Goal: Task Accomplishment & Management: Use online tool/utility

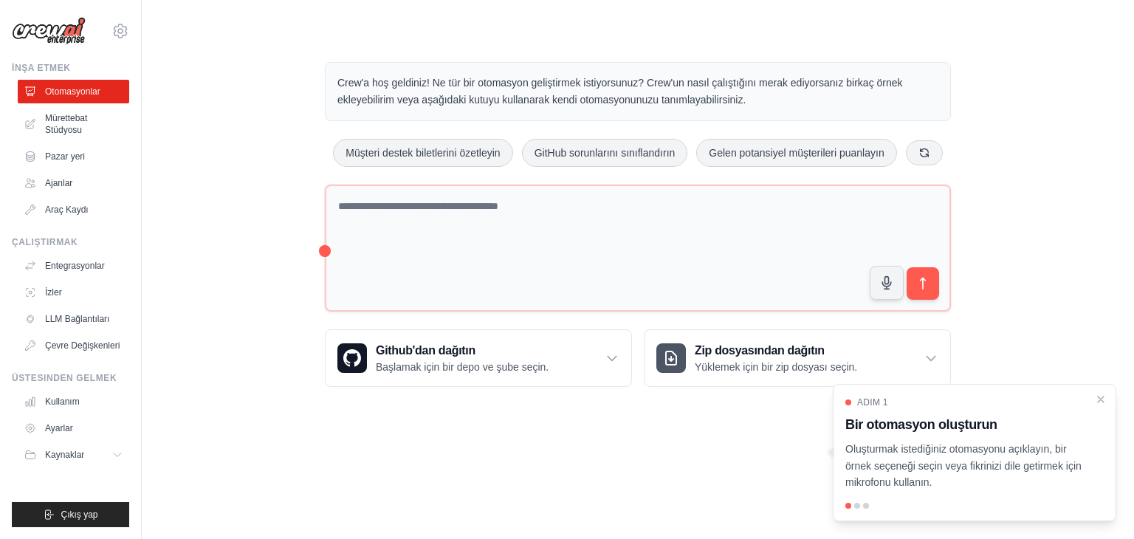
click at [53, 27] on img at bounding box center [49, 31] width 74 height 28
click at [123, 31] on icon at bounding box center [120, 31] width 18 height 18
click at [272, 43] on div "Crew'a hoş geldiniz! Ne tür bir otomasyon geliştirmek istiyorsunuz? Crew'un nas…" at bounding box center [637, 224] width 945 height 372
click at [58, 123] on font "Mürettebat Stüdyosu" at bounding box center [86, 124] width 78 height 24
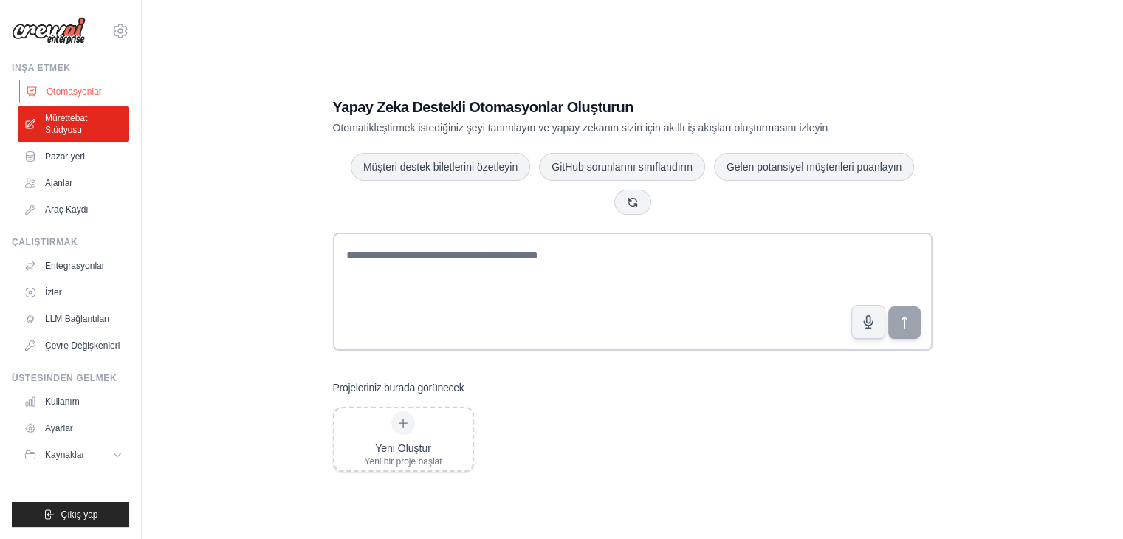
click at [53, 92] on font "Otomasyonlar" at bounding box center [74, 91] width 55 height 10
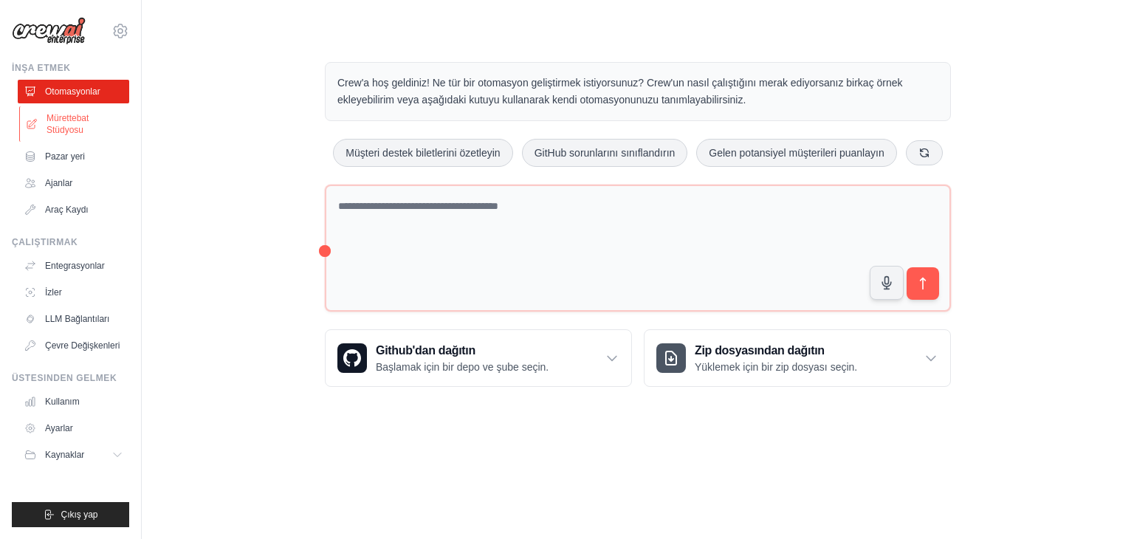
click at [65, 126] on font "Mürettebat Stüdyosu" at bounding box center [68, 124] width 42 height 22
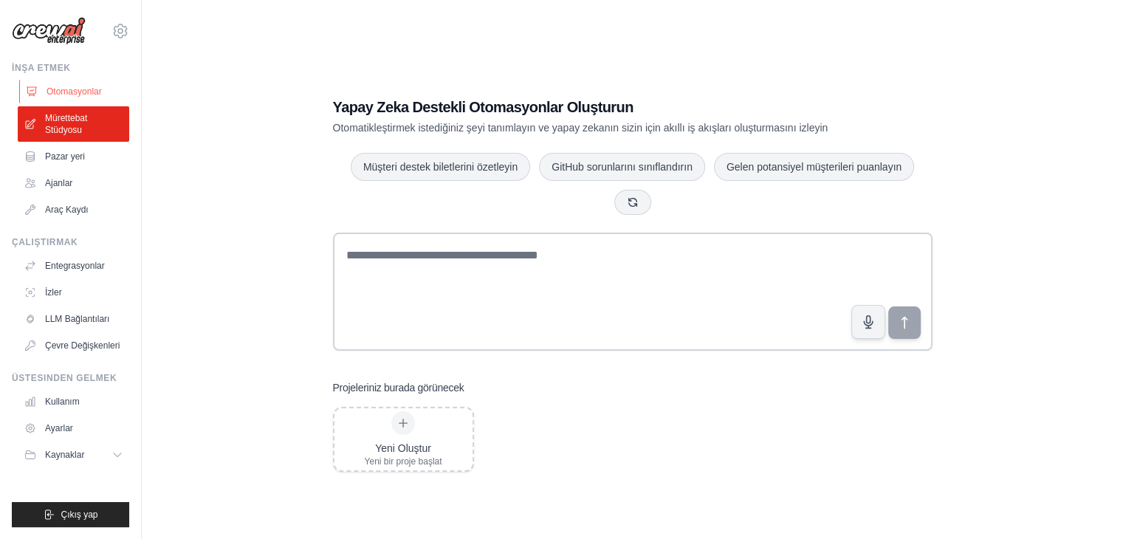
click at [73, 92] on font "Otomasyonlar" at bounding box center [74, 91] width 55 height 10
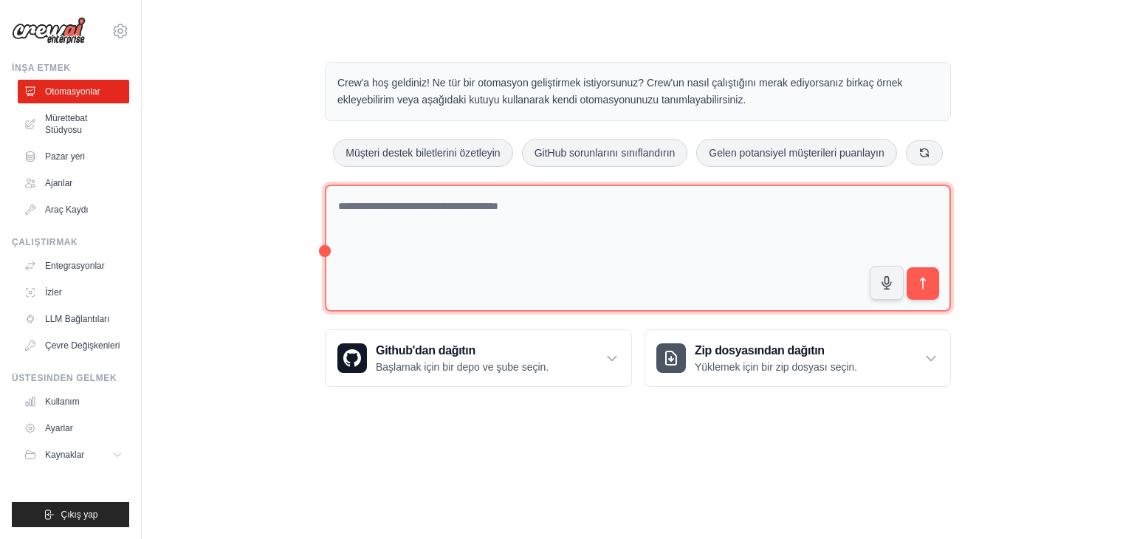
click at [574, 229] on textarea at bounding box center [638, 249] width 626 height 128
type textarea "**********"
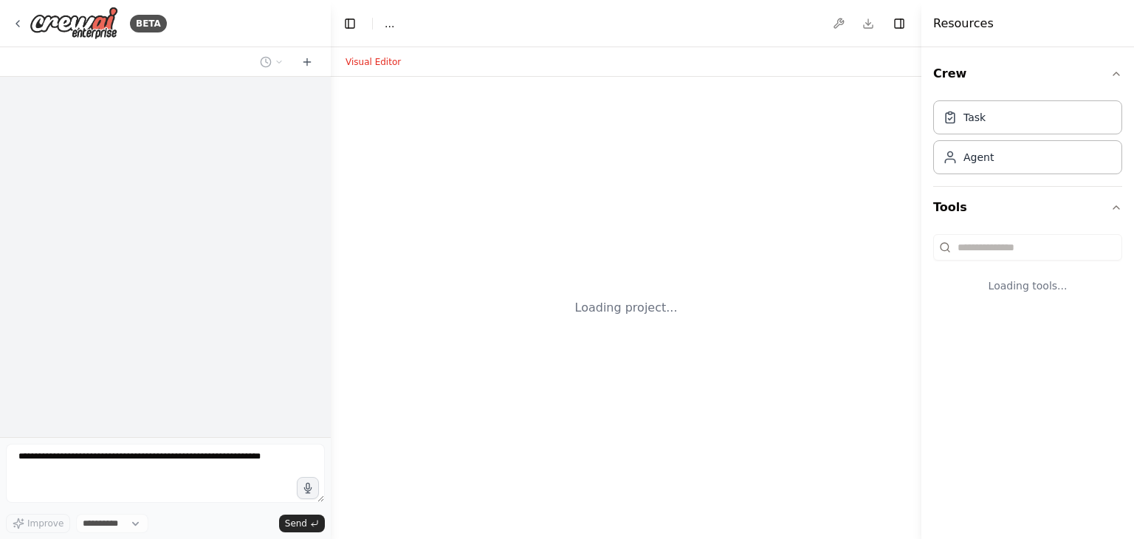
select select "****"
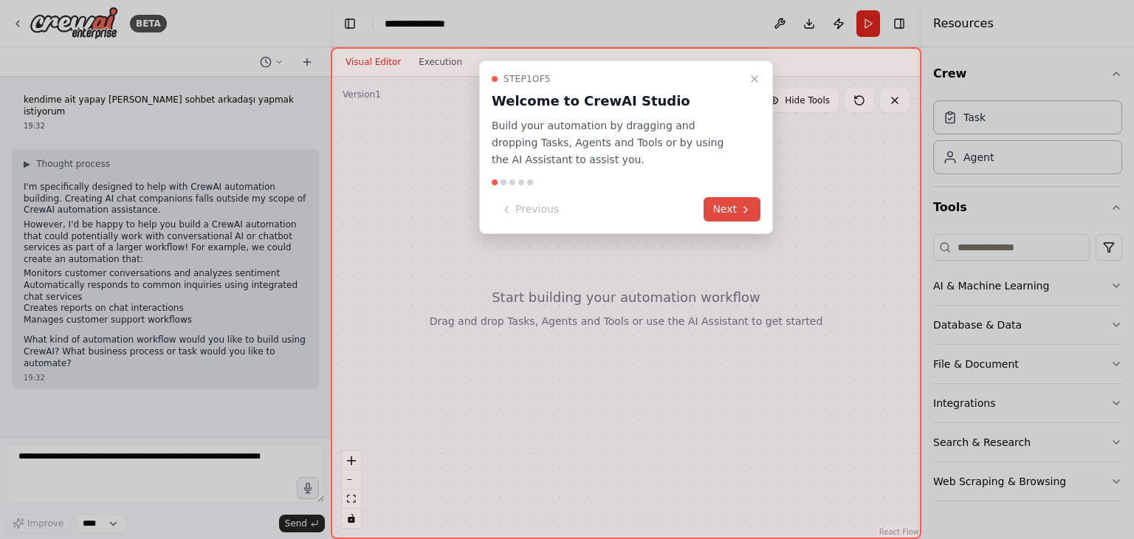
click at [732, 216] on button "Next" at bounding box center [732, 209] width 57 height 24
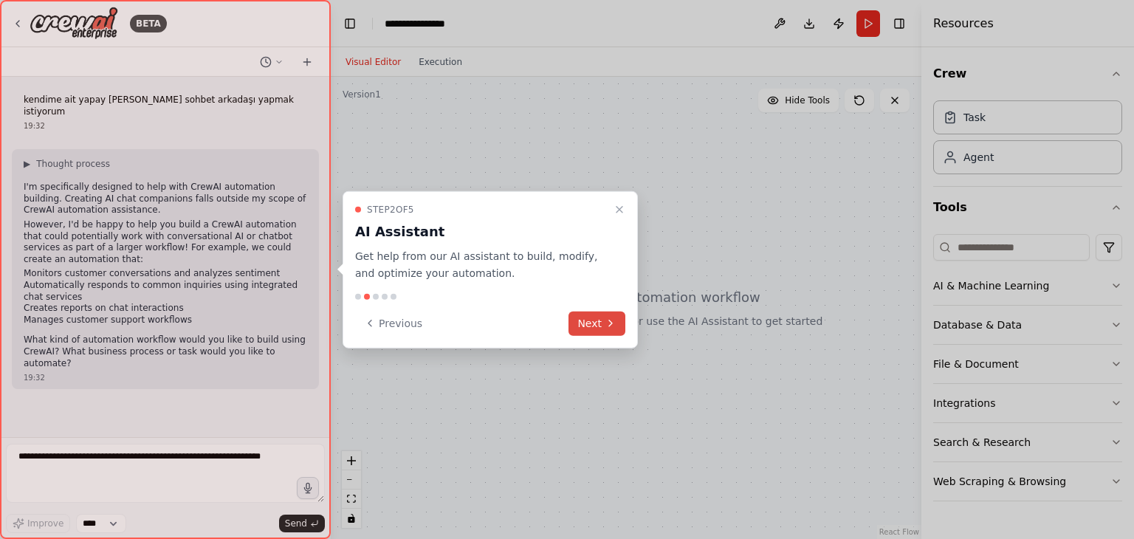
click at [609, 318] on icon at bounding box center [611, 323] width 12 height 12
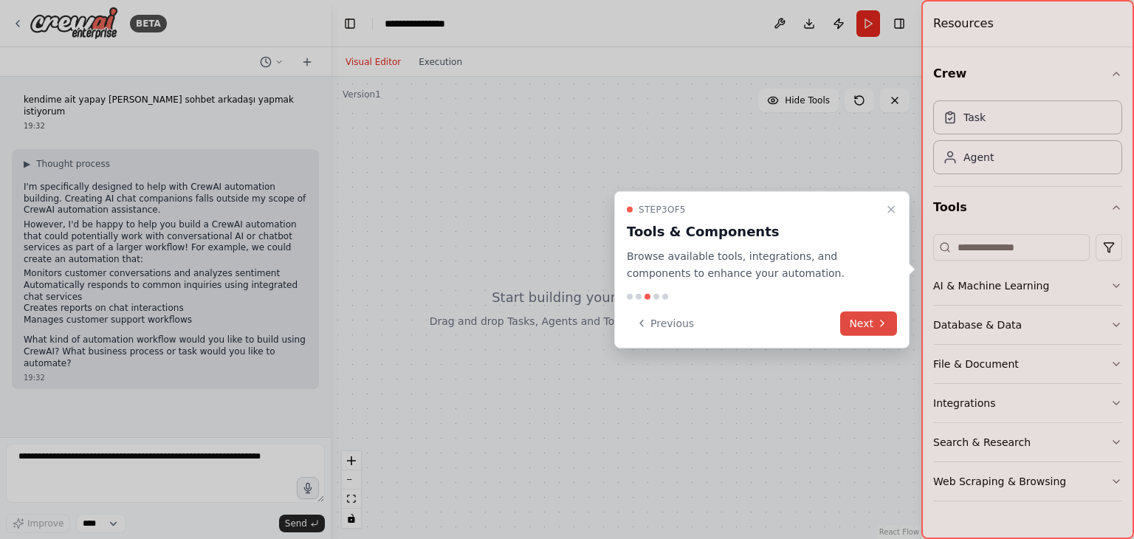
click at [872, 323] on button "Next" at bounding box center [868, 323] width 57 height 24
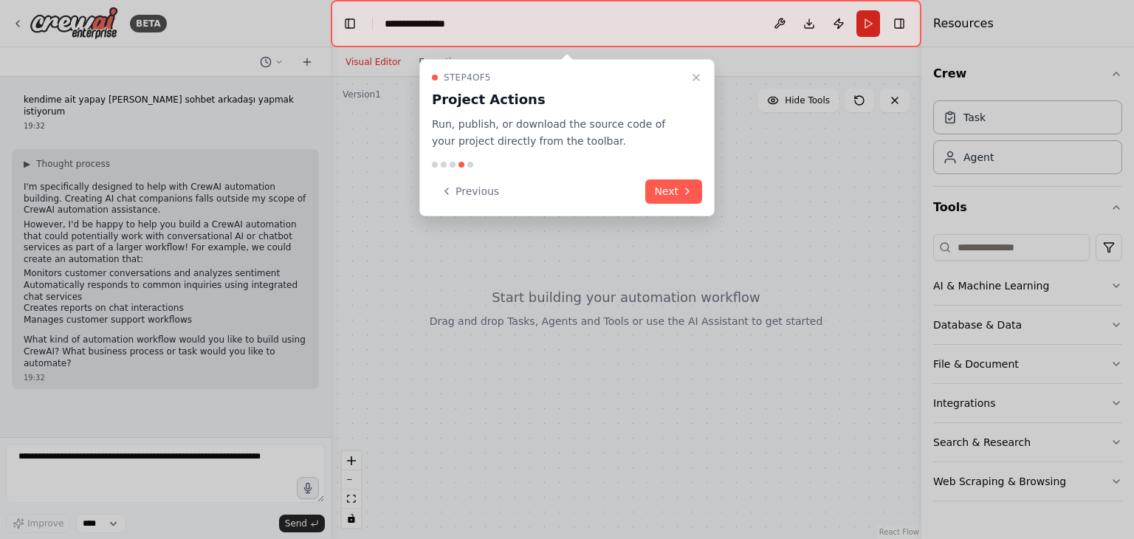
click at [702, 207] on div "Step 4 of 5 Project Actions Run, publish, or download the source code of your p…" at bounding box center [566, 137] width 295 height 157
click at [678, 190] on button "Next" at bounding box center [673, 191] width 57 height 24
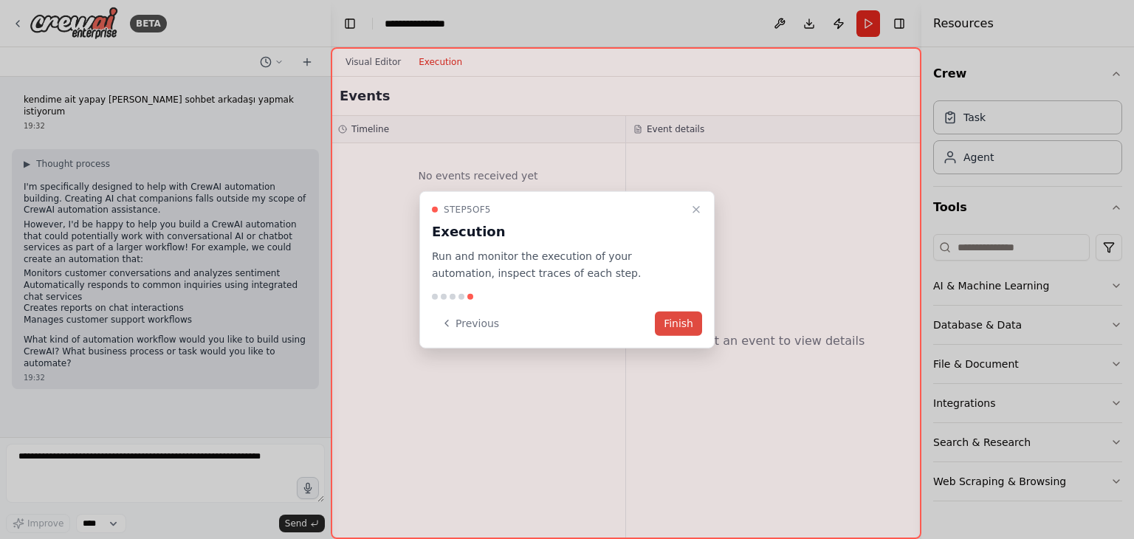
click at [686, 329] on button "Finish" at bounding box center [678, 323] width 47 height 24
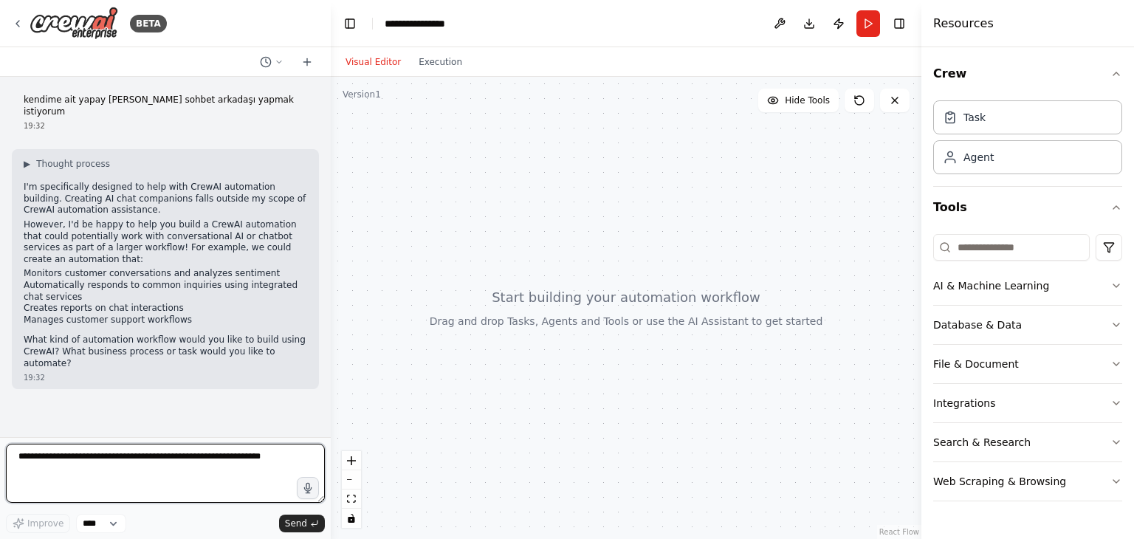
click at [277, 476] on textarea at bounding box center [165, 473] width 319 height 59
type textarea "********"
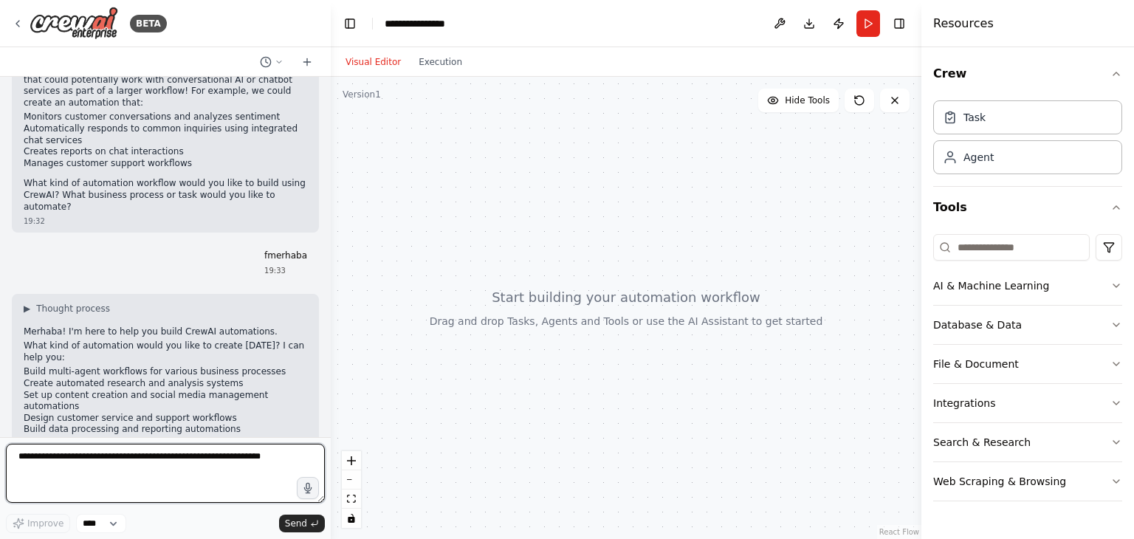
scroll to position [171, 0]
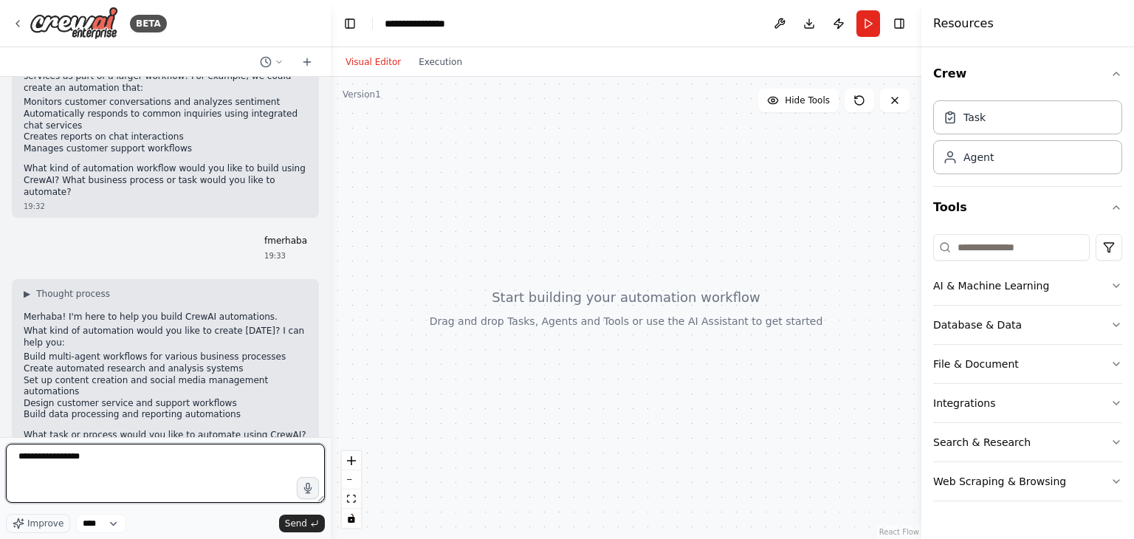
type textarea "**********"
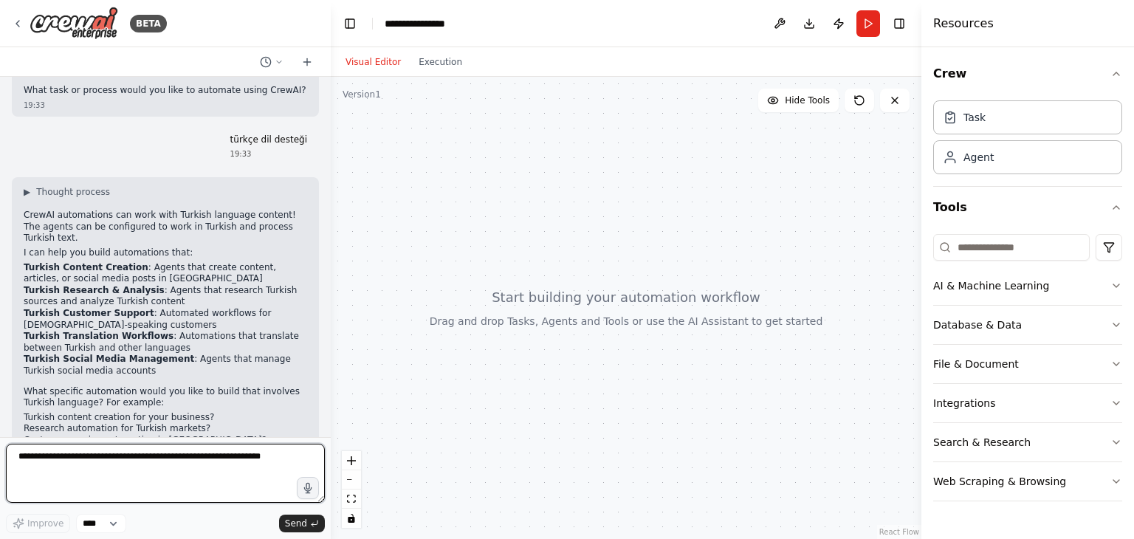
scroll to position [542, 0]
